Goal: Entertainment & Leisure: Consume media (video, audio)

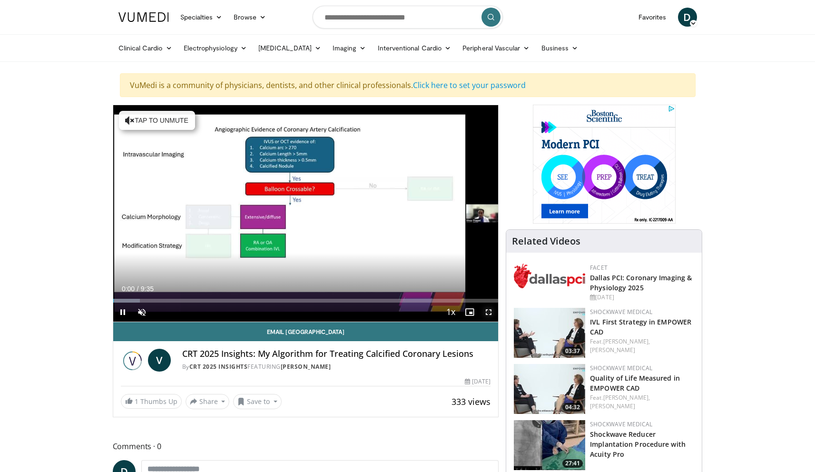
click at [490, 315] on span "Video Player" at bounding box center [488, 312] width 19 height 19
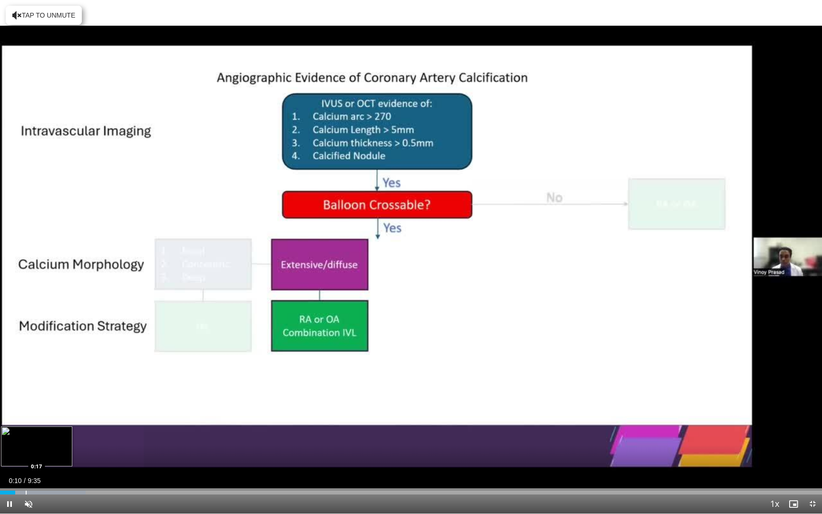
click at [26, 472] on div "Loaded : 10.39% 0:10 0:17" at bounding box center [411, 489] width 822 height 9
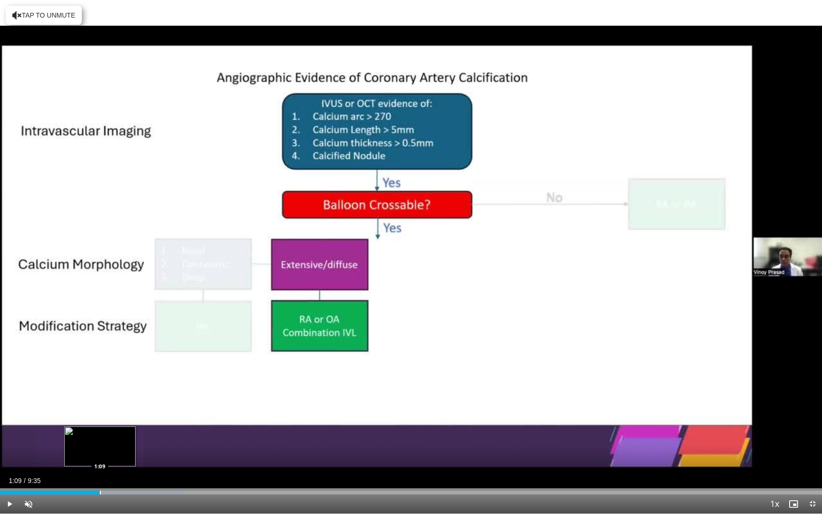
click at [100, 472] on div "Progress Bar" at bounding box center [100, 493] width 1 height 4
click at [117, 472] on div "Progress Bar" at bounding box center [117, 493] width 1 height 4
click at [139, 472] on div "Loaded : 24.27% 1:22 1:37" at bounding box center [411, 489] width 822 height 9
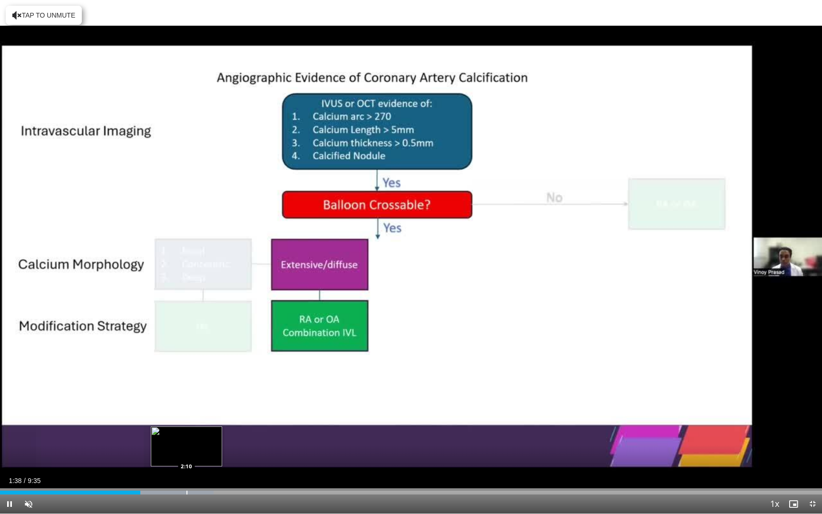
click at [187, 472] on div "Progress Bar" at bounding box center [187, 493] width 1 height 4
click at [207, 472] on div "Progress Bar" at bounding box center [207, 493] width 1 height 4
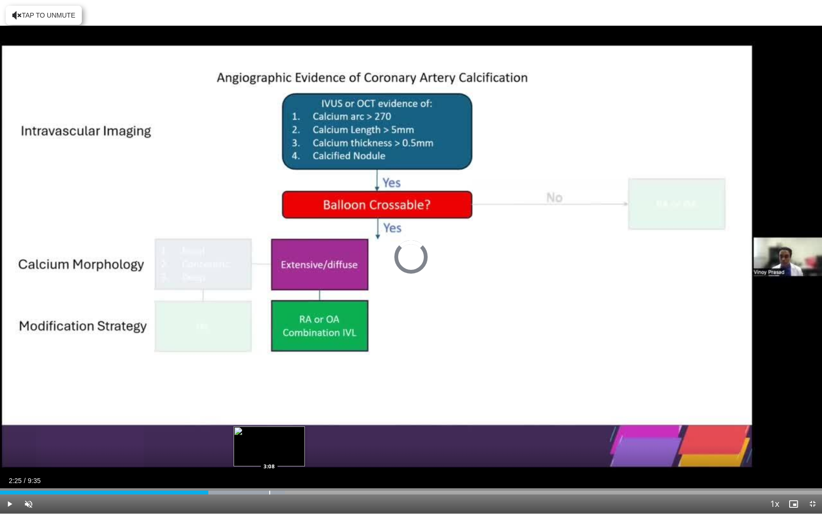
click at [269, 472] on div "Progress Bar" at bounding box center [269, 493] width 1 height 4
click at [288, 472] on div "Progress Bar" at bounding box center [288, 493] width 1 height 4
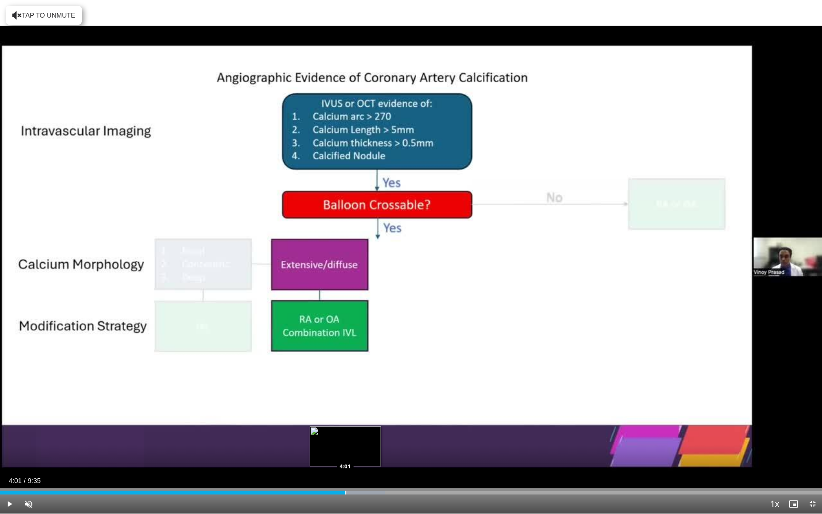
click at [346, 472] on div "Progress Bar" at bounding box center [346, 493] width 1 height 4
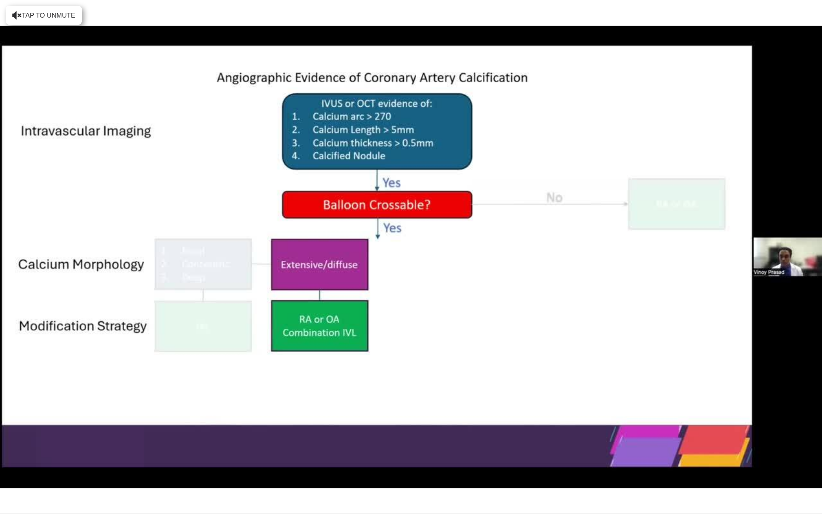
click at [345, 472] on div "30 seconds Tap to unmute" at bounding box center [411, 256] width 822 height 513
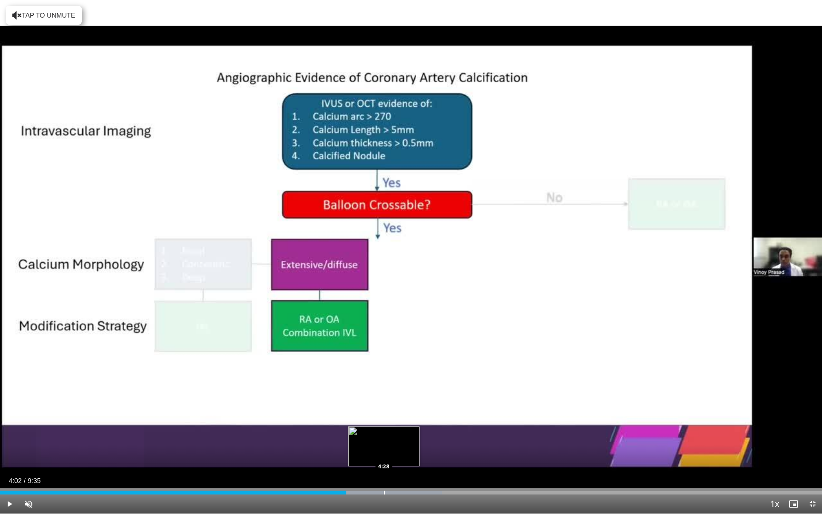
click at [384, 472] on div "Progress Bar" at bounding box center [384, 493] width 1 height 4
click at [410, 472] on div "Progress Bar" at bounding box center [410, 493] width 1 height 4
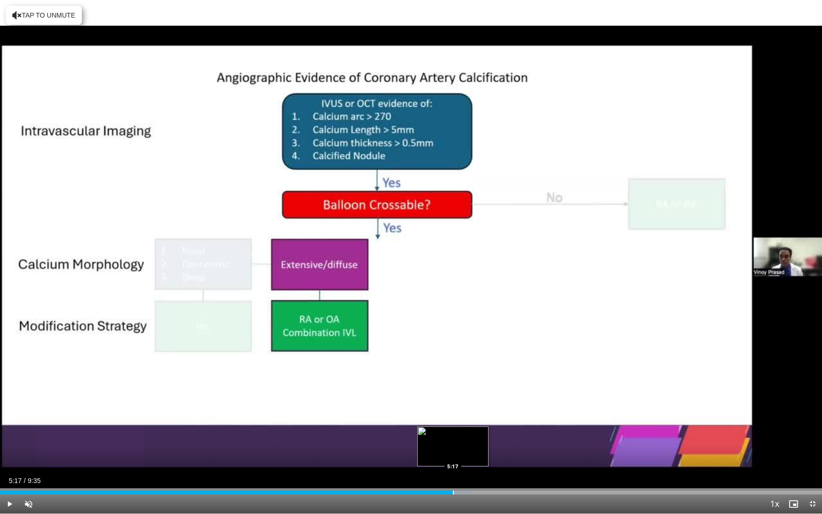
click at [453, 472] on div "Progress Bar" at bounding box center [453, 493] width 1 height 4
click at [489, 472] on div "Progress Bar" at bounding box center [489, 493] width 1 height 4
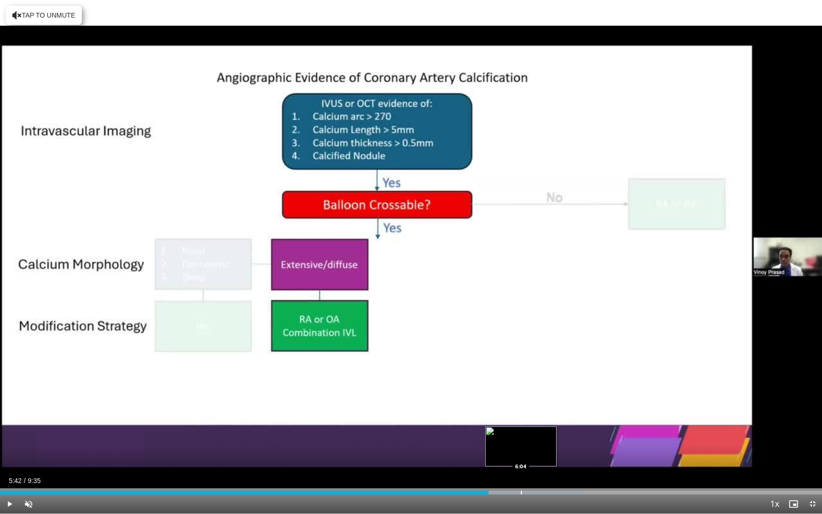
click at [522, 472] on div "Loaded : 71.10% 5:42 6:04" at bounding box center [411, 489] width 822 height 9
click at [566, 472] on div "Loaded : 72.83% 6:05 6:34" at bounding box center [411, 489] width 822 height 9
click at [612, 472] on div "Current Time 6:36 / Duration 9:35 Play Skip Backward Skip Forward Unmute Loaded…" at bounding box center [411, 503] width 822 height 19
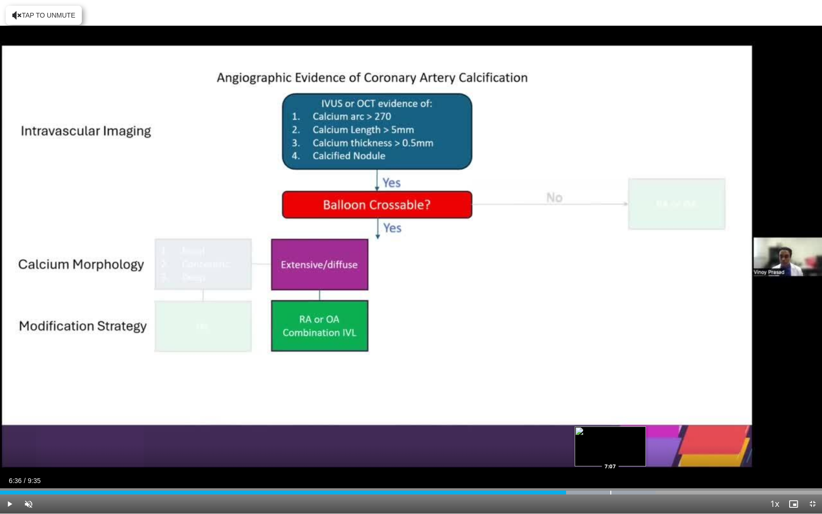
click at [609, 472] on div "Loaded : 79.77% 6:36 7:07" at bounding box center [411, 489] width 822 height 9
click at [642, 472] on div "Loaded : 84.97% 7:29 7:29" at bounding box center [411, 489] width 822 height 9
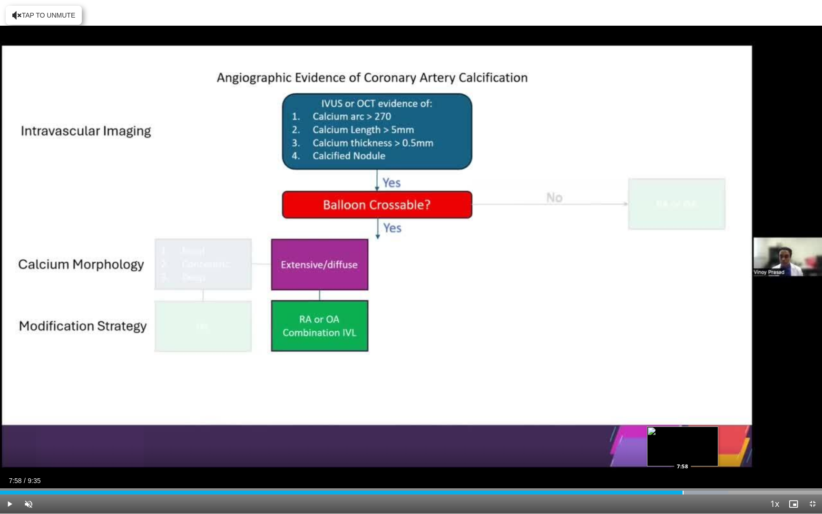
click at [683, 472] on div "Loaded : 88.59% 7:29 7:58" at bounding box center [411, 489] width 822 height 9
click at [729, 472] on div "Loaded : 93.64% 7:58 8:29" at bounding box center [411, 489] width 822 height 9
